Goal: Task Accomplishment & Management: Manage account settings

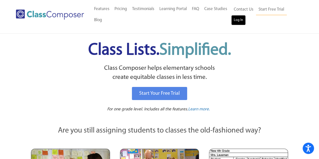
click at [241, 22] on link "Log In" at bounding box center [238, 20] width 14 height 10
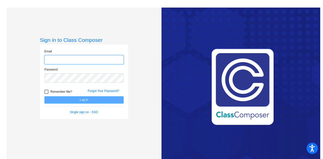
click at [58, 59] on input "email" at bounding box center [83, 59] width 79 height 9
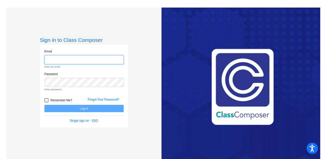
click at [65, 60] on input "email" at bounding box center [83, 59] width 79 height 9
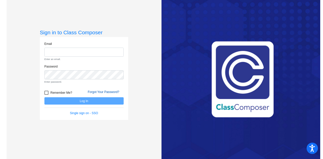
click at [99, 92] on link "Forgot Your Password?" at bounding box center [104, 92] width 32 height 4
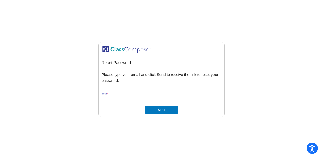
click at [115, 99] on input "Email *" at bounding box center [162, 98] width 120 height 5
type input "[EMAIL_ADDRESS][DOMAIN_NAME]"
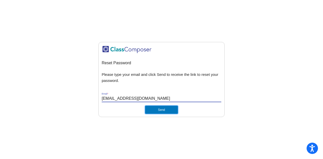
click at [165, 110] on button "Send" at bounding box center [161, 110] width 33 height 8
